Goal: Information Seeking & Learning: Learn about a topic

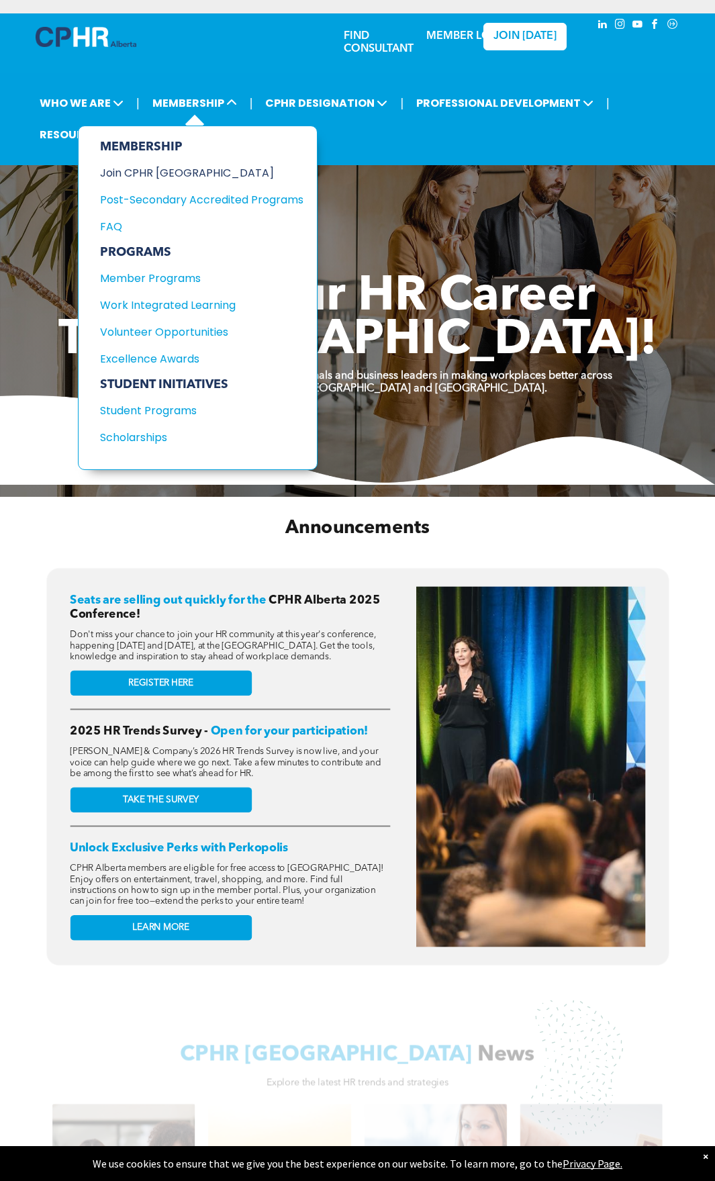
click at [184, 172] on div "Join CPHR [GEOGRAPHIC_DATA]" at bounding box center [191, 173] width 183 height 17
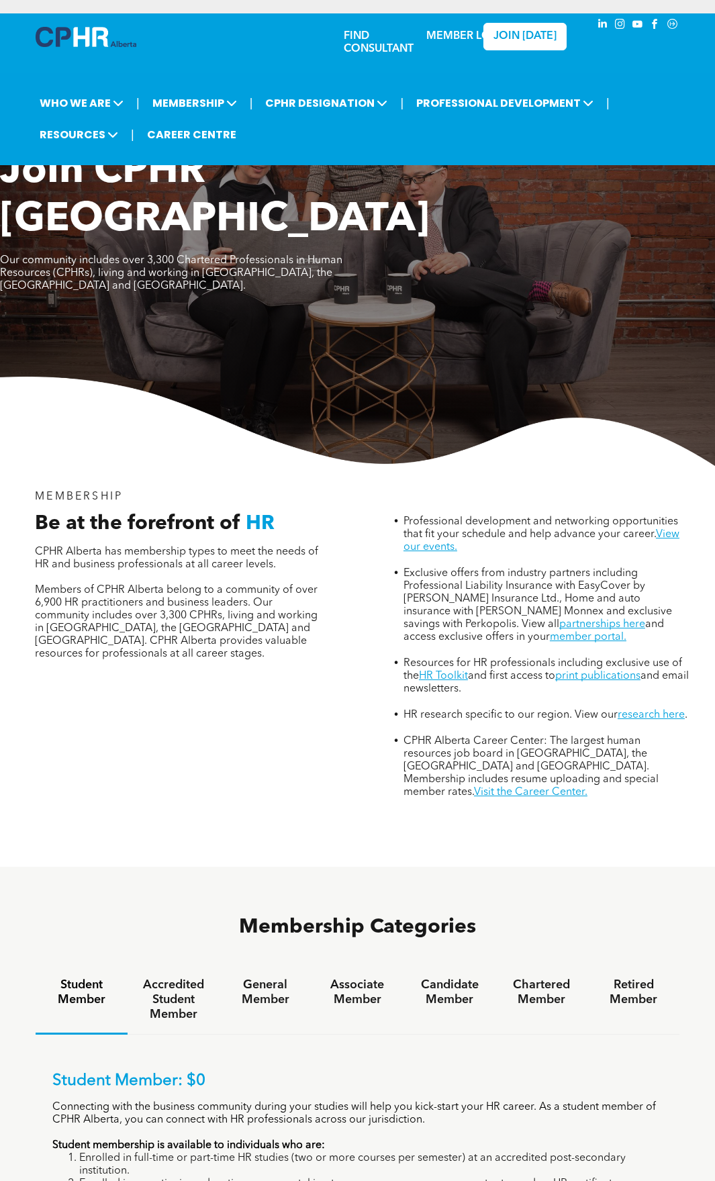
click at [220, 762] on div "MEMBERSHIP Be at the forefront of HR CPHR Alberta has membership types to meet …" at bounding box center [357, 666] width 715 height 401
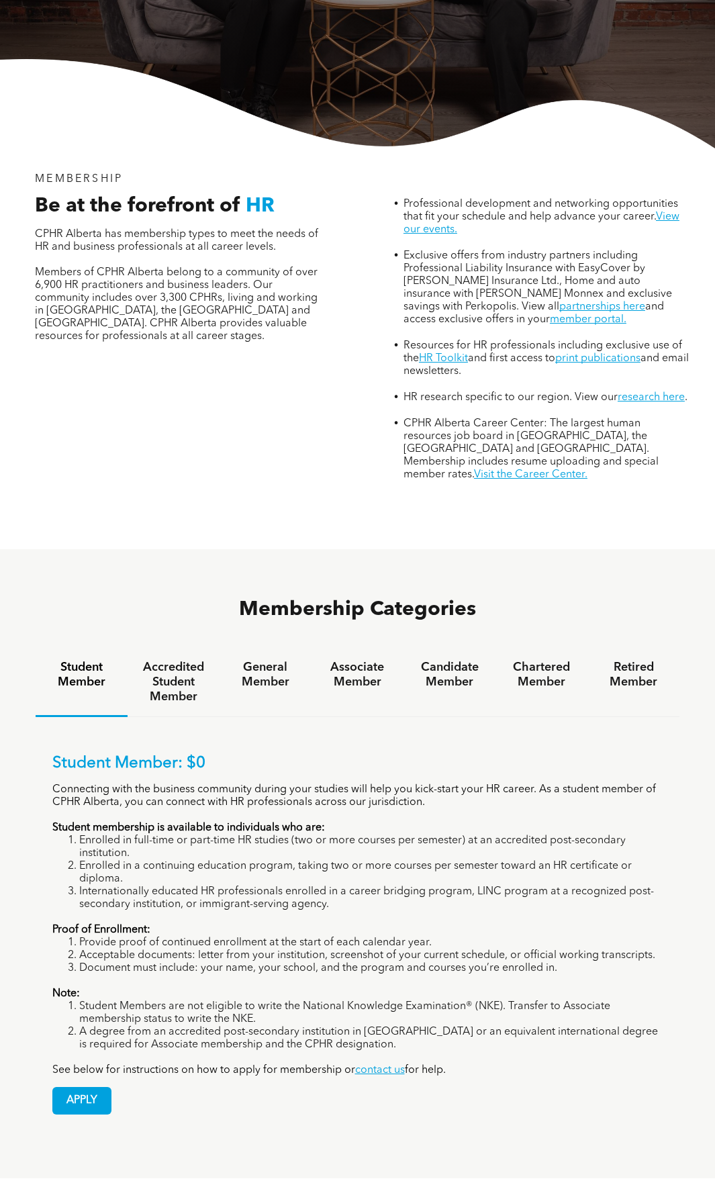
scroll to position [336, 0]
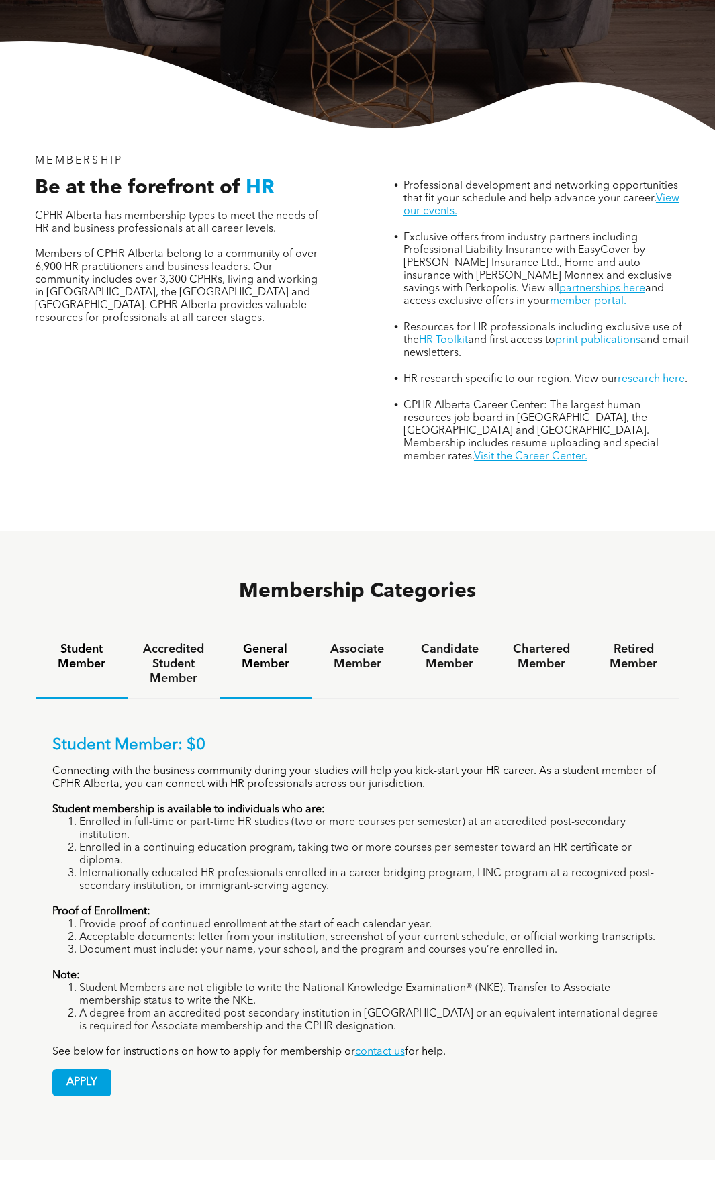
click at [267, 642] on h4 "General Member" at bounding box center [266, 657] width 68 height 30
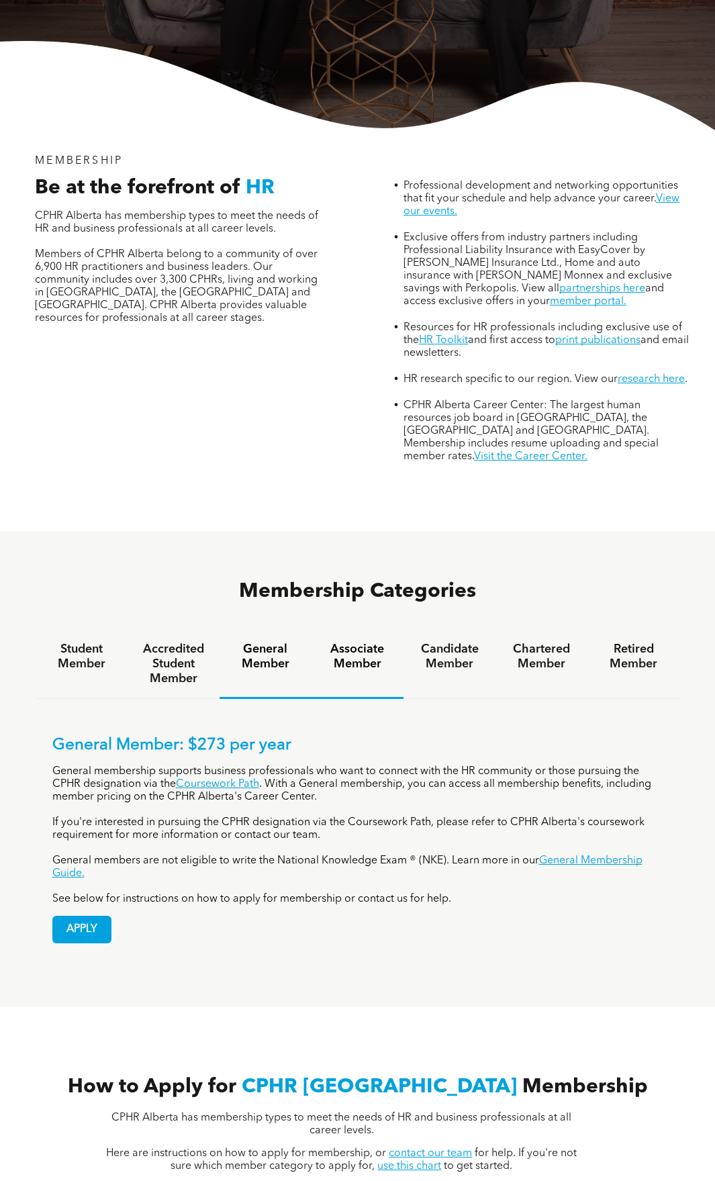
click at [359, 642] on h4 "Associate Member" at bounding box center [358, 657] width 68 height 30
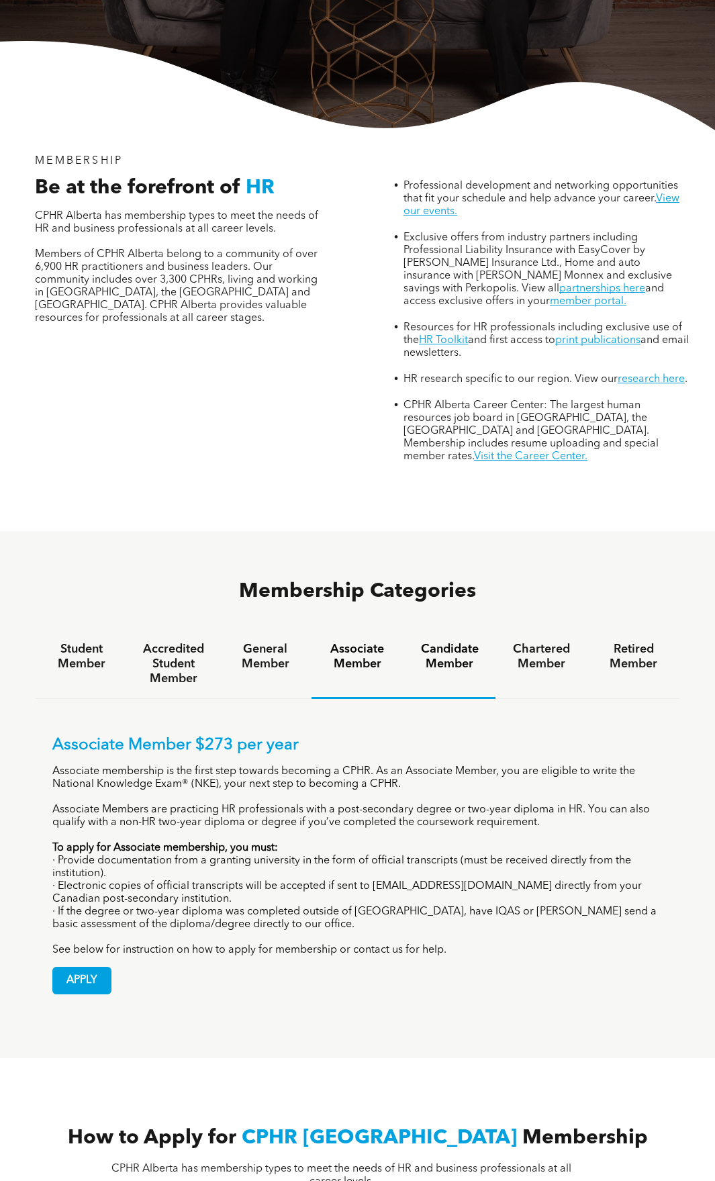
click at [457, 642] on h4 "Candidate Member" at bounding box center [450, 657] width 68 height 30
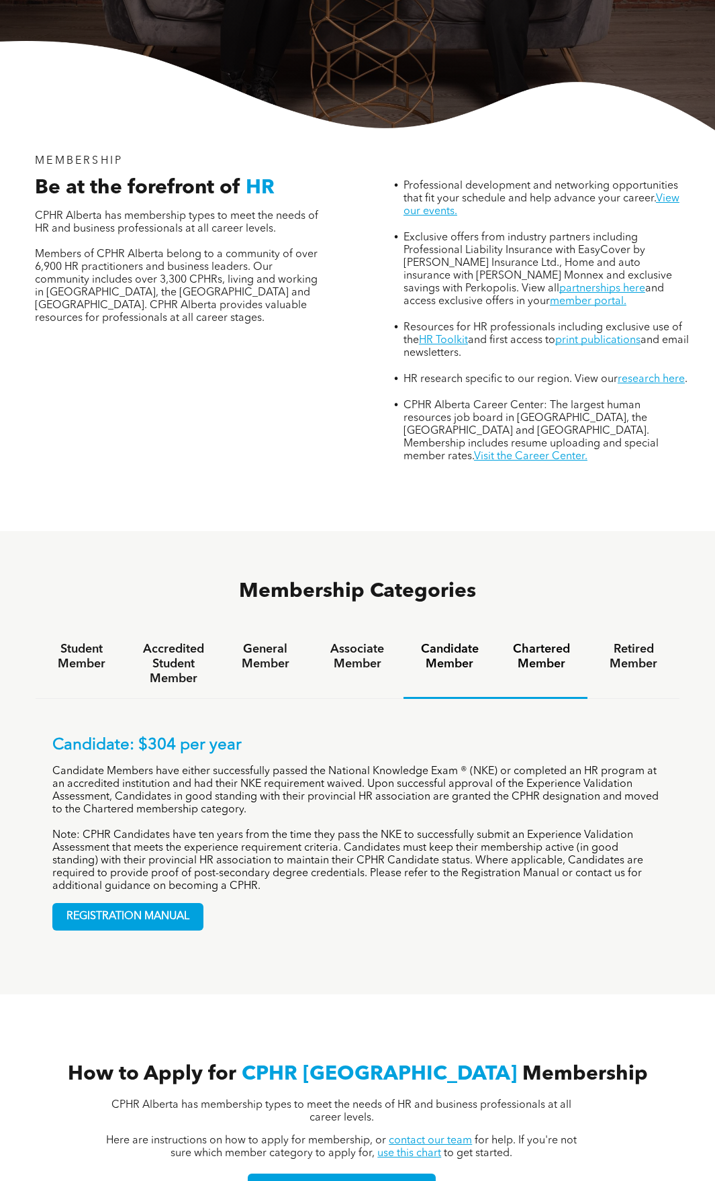
click at [535, 642] on h4 "Chartered Member" at bounding box center [542, 657] width 68 height 30
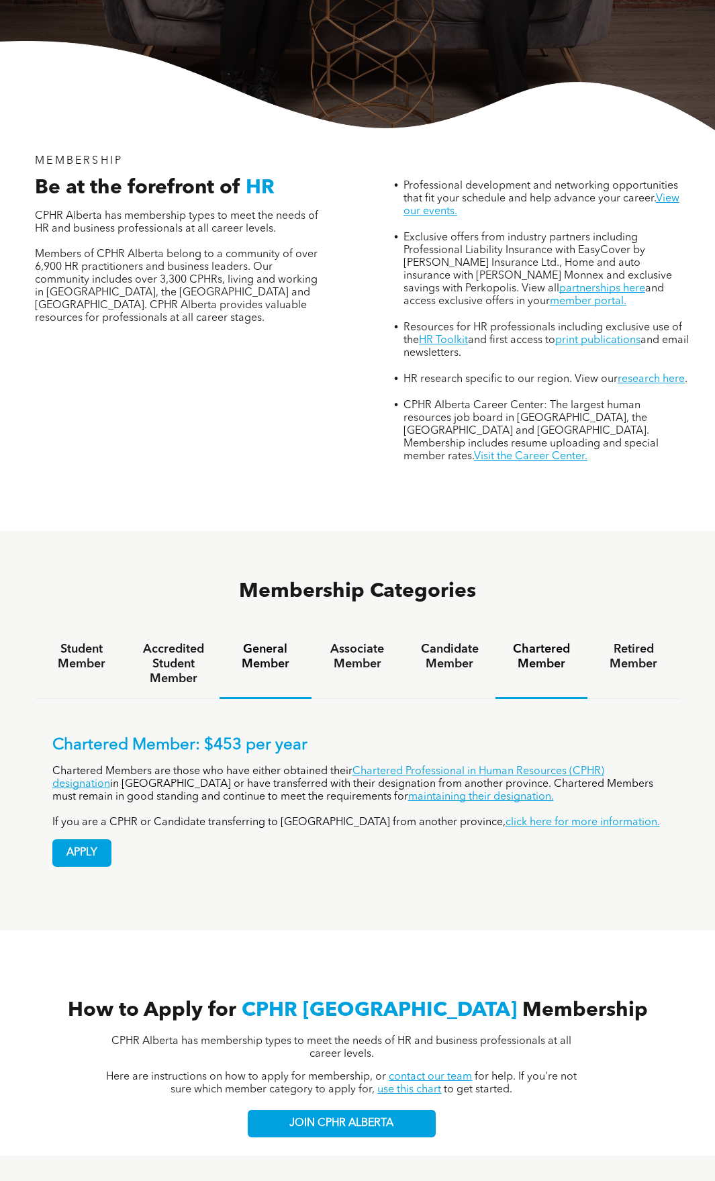
click at [263, 642] on h4 "General Member" at bounding box center [266, 657] width 68 height 30
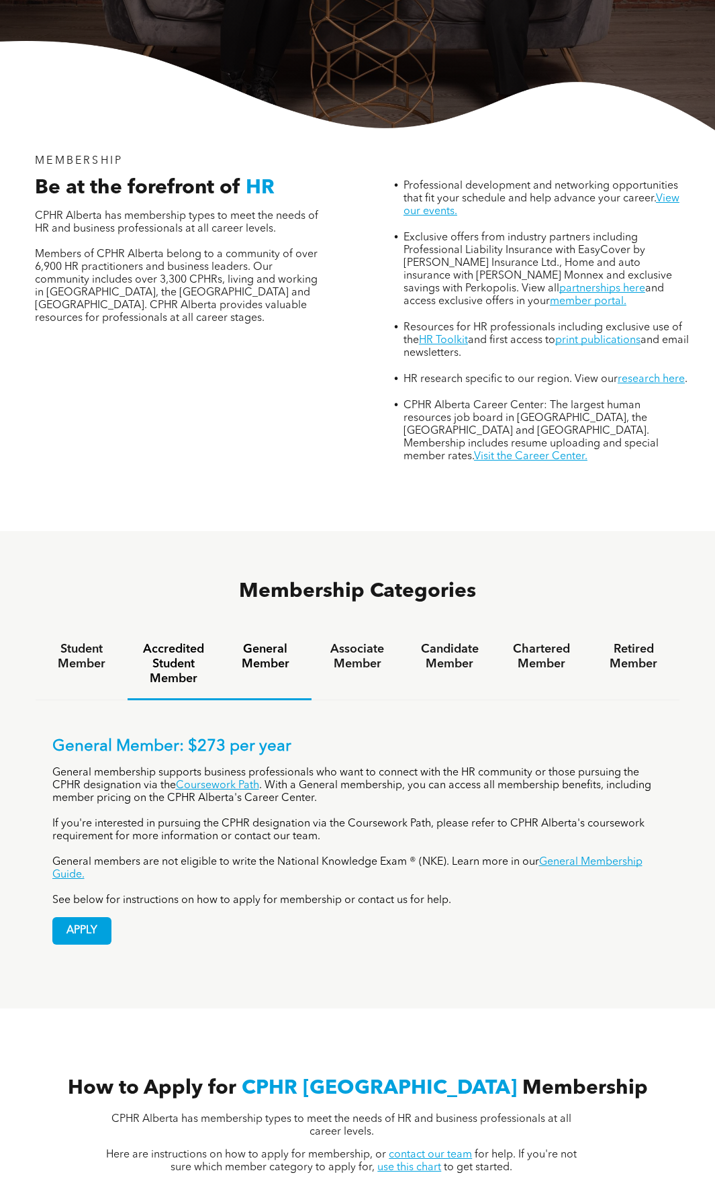
click at [162, 642] on h4 "Accredited Student Member" at bounding box center [174, 664] width 68 height 44
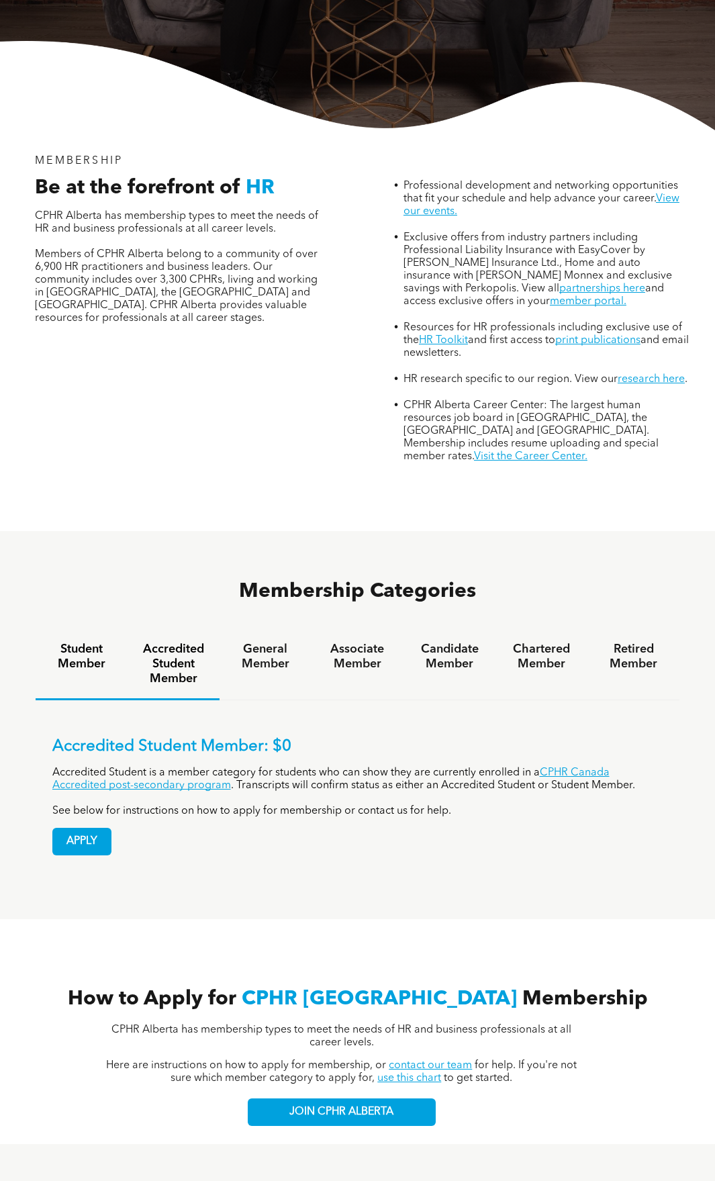
click at [92, 642] on h4 "Student Member" at bounding box center [82, 657] width 68 height 30
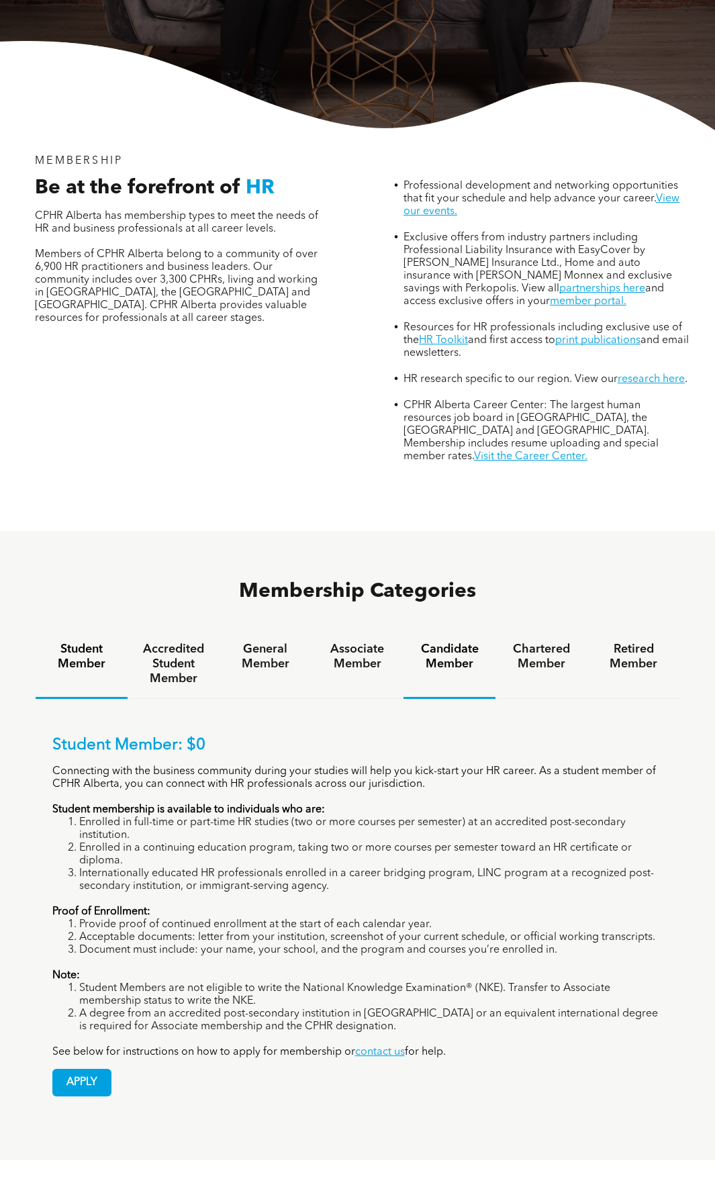
click at [464, 642] on h4 "Candidate Member" at bounding box center [450, 657] width 68 height 30
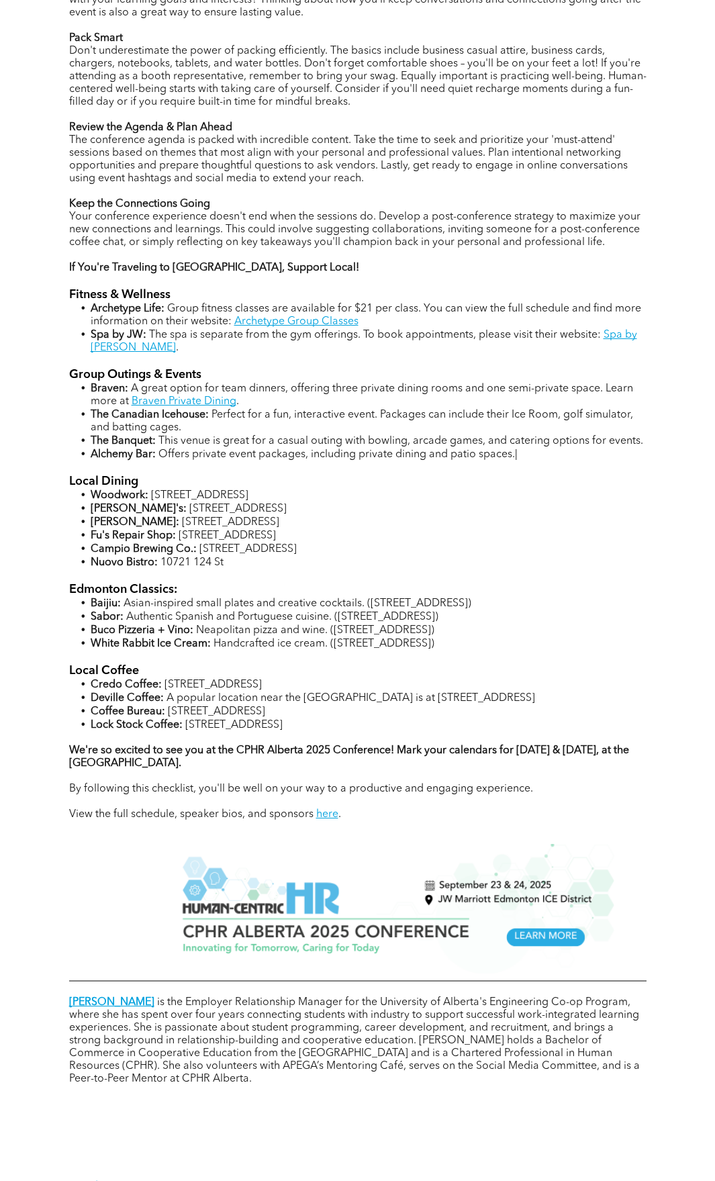
scroll to position [871, 0]
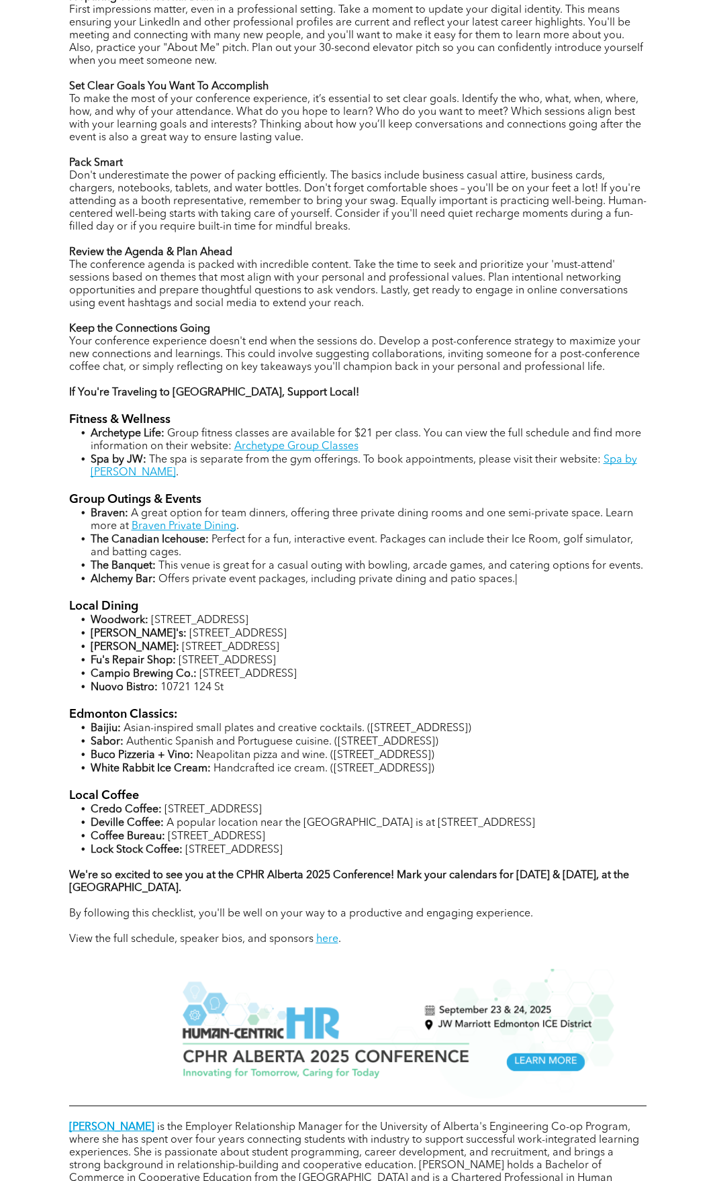
click at [526, 1046] on img at bounding box center [392, 1034] width 445 height 130
